Goal: Find specific page/section: Find specific page/section

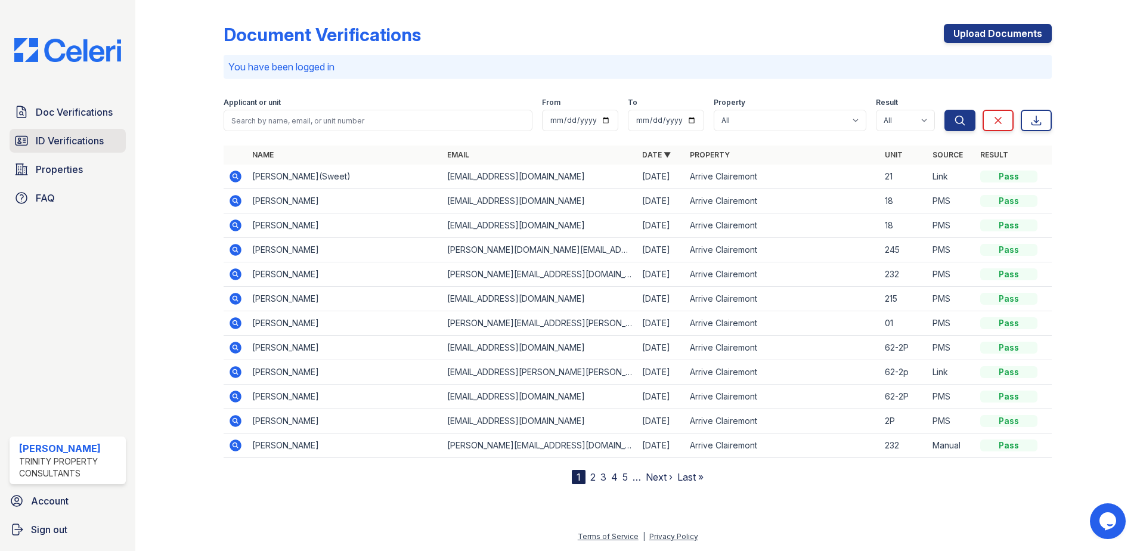
click at [66, 138] on span "ID Verifications" at bounding box center [70, 141] width 68 height 14
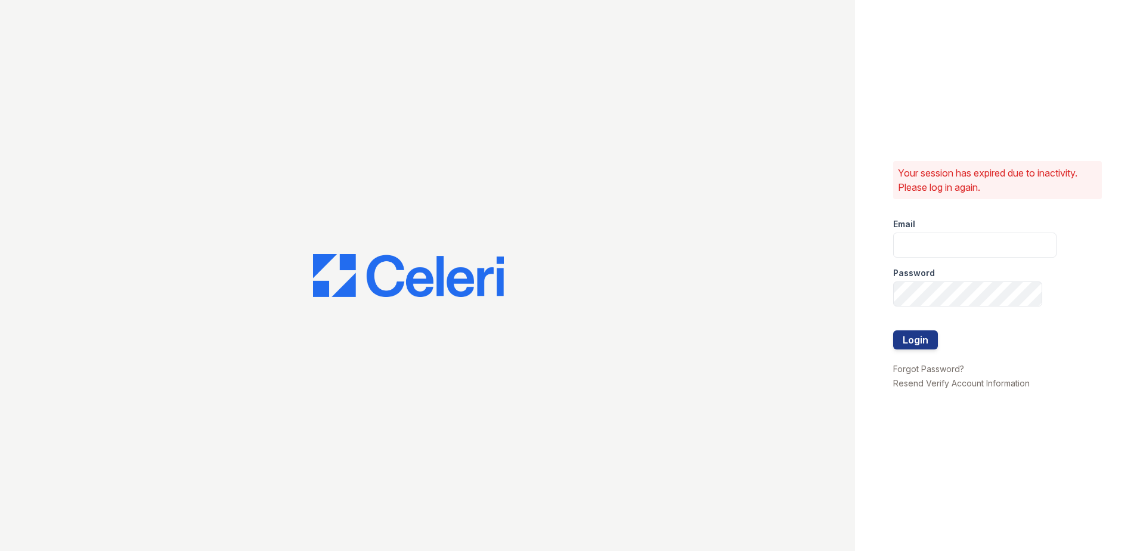
type input "[EMAIL_ADDRESS][DOMAIN_NAME]"
click at [910, 339] on button "Login" at bounding box center [916, 339] width 45 height 19
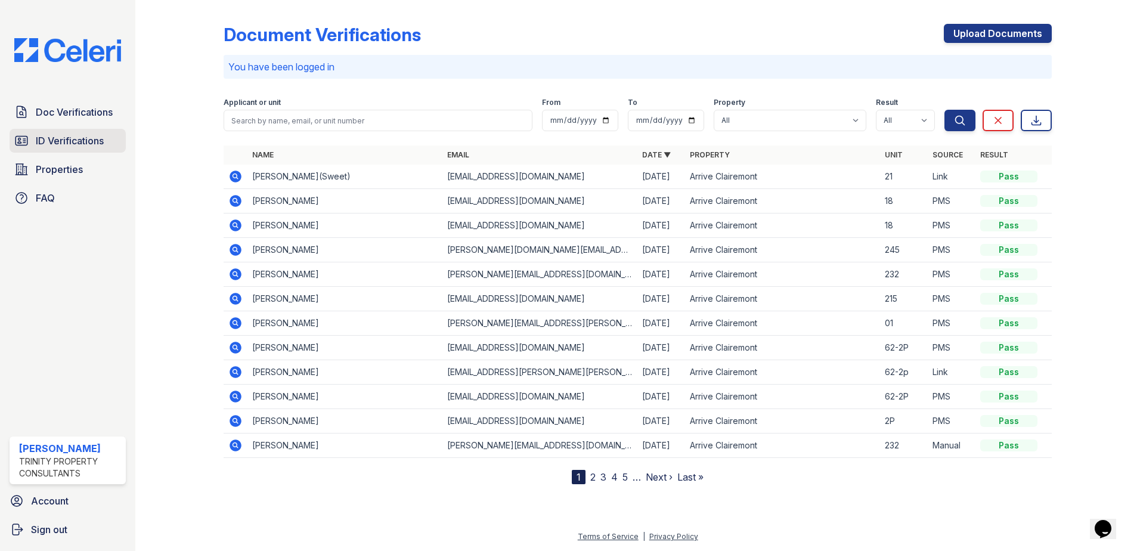
click at [74, 145] on span "ID Verifications" at bounding box center [70, 141] width 68 height 14
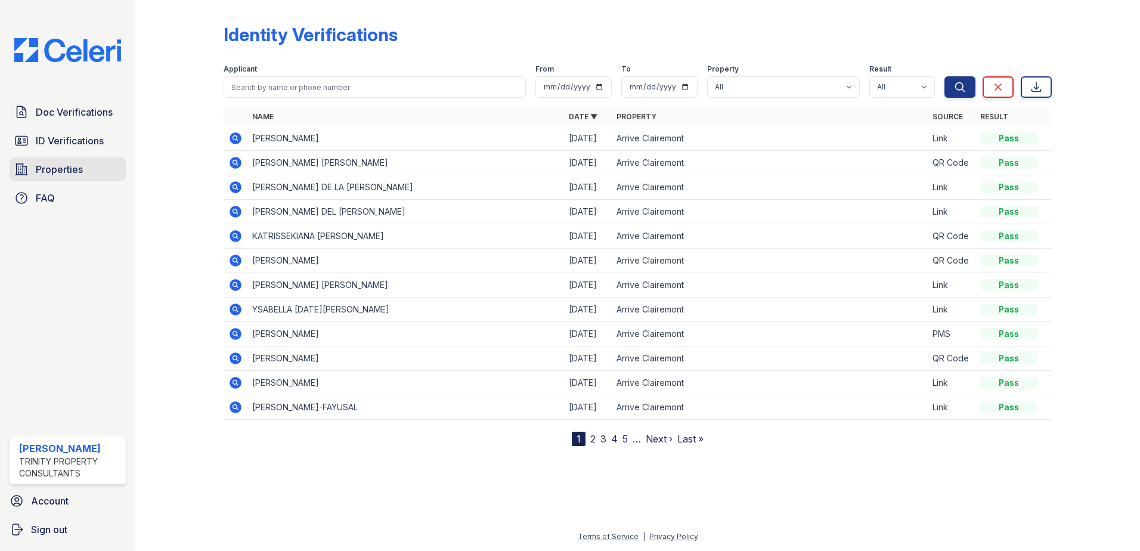
click at [58, 167] on span "Properties" at bounding box center [59, 169] width 47 height 14
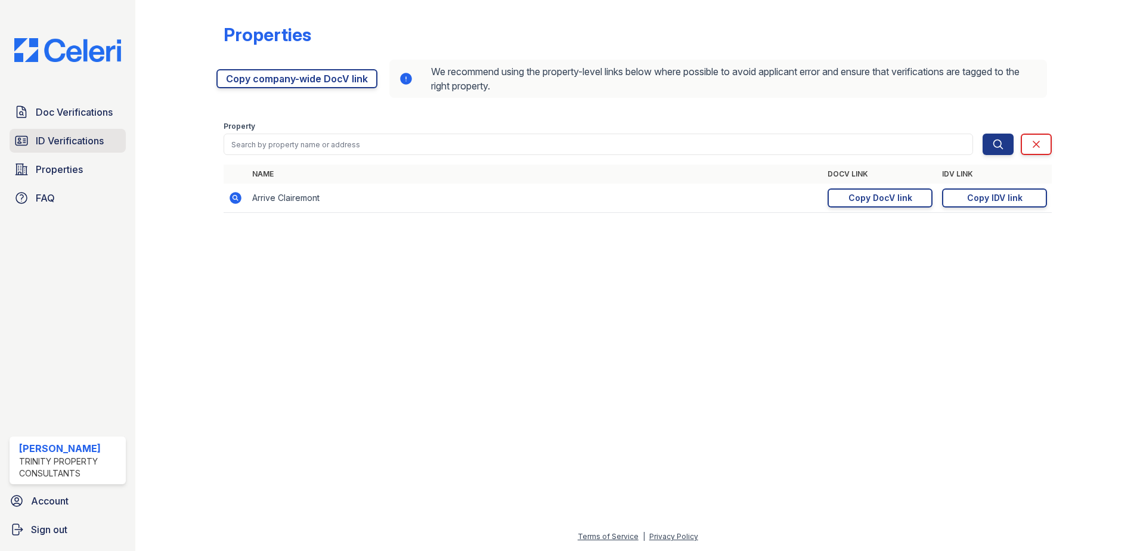
click at [72, 137] on span "ID Verifications" at bounding box center [70, 141] width 68 height 14
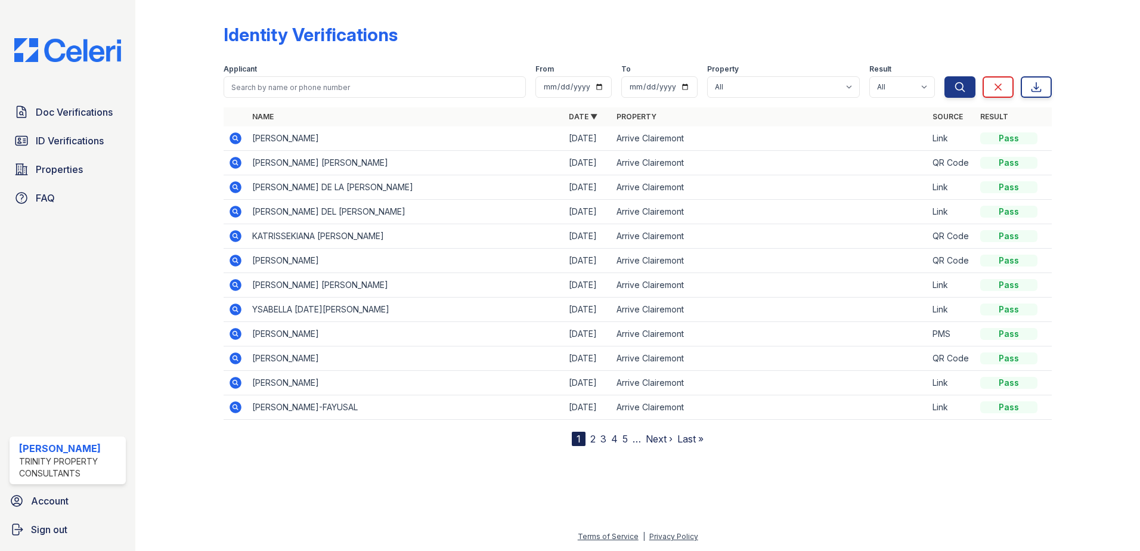
click at [173, 242] on div at bounding box center [188, 225] width 69 height 441
click at [160, 309] on div at bounding box center [188, 225] width 69 height 441
